Goal: Use online tool/utility

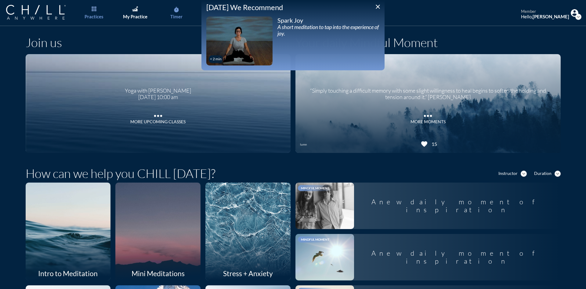
click at [177, 13] on link "timer Timer" at bounding box center [176, 13] width 32 height 26
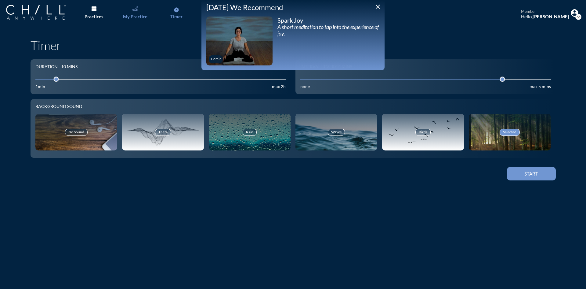
click at [133, 11] on img "Main menu" at bounding box center [134, 8] width 5 height 5
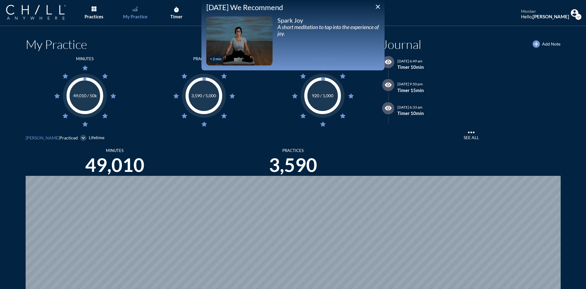
scroll to position [289, 582]
click at [377, 7] on icon "close" at bounding box center [377, 6] width 7 height 7
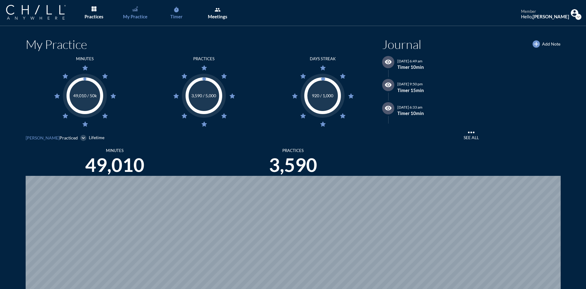
click at [181, 14] on div "Timer" at bounding box center [176, 16] width 12 height 5
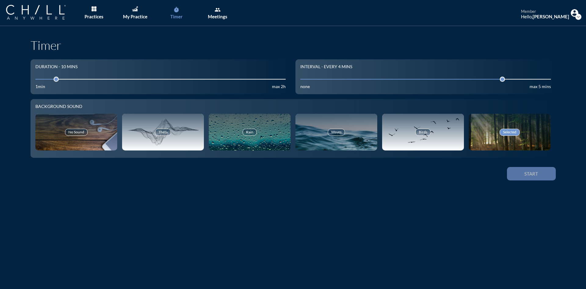
click at [524, 179] on button "Start" at bounding box center [531, 173] width 49 height 13
